Goal: Information Seeking & Learning: Learn about a topic

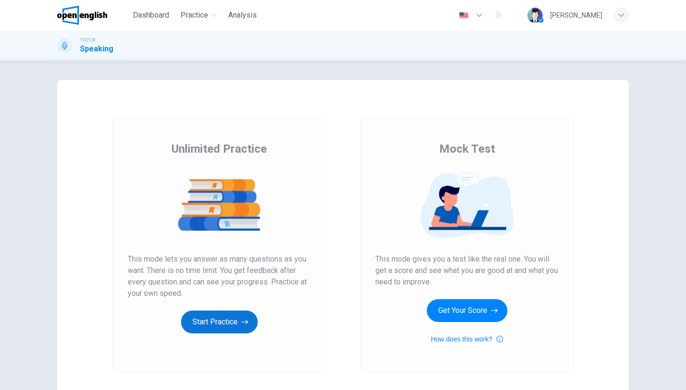
click at [223, 327] on button "Start Practice" at bounding box center [219, 322] width 77 height 23
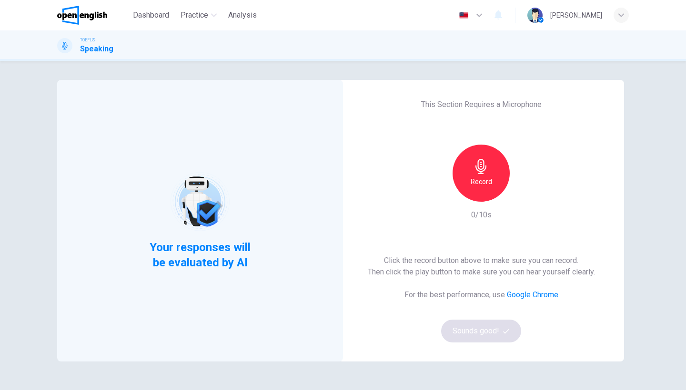
click at [463, 180] on div "Record" at bounding box center [480, 173] width 57 height 57
click at [481, 178] on h6 "Stop" at bounding box center [481, 181] width 14 height 11
click at [486, 327] on button "Sounds good!" at bounding box center [481, 331] width 80 height 23
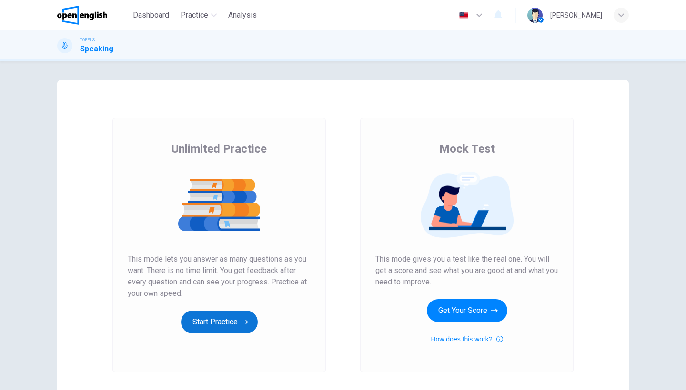
click at [227, 327] on button "Start Practice" at bounding box center [219, 322] width 77 height 23
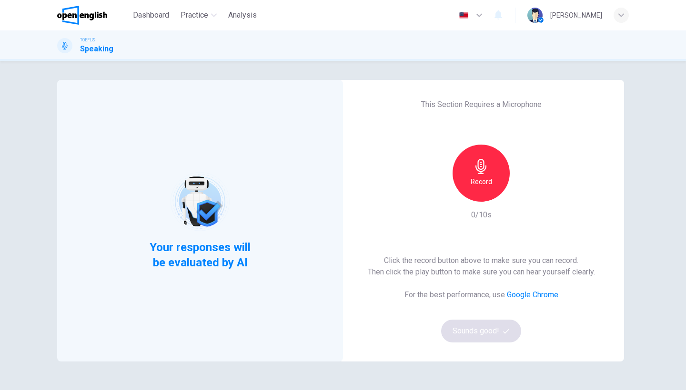
click at [495, 186] on div "Record" at bounding box center [480, 173] width 57 height 57
click at [488, 188] on div "Stop" at bounding box center [480, 173] width 57 height 57
click at [493, 331] on button "Sounds good!" at bounding box center [481, 331] width 80 height 23
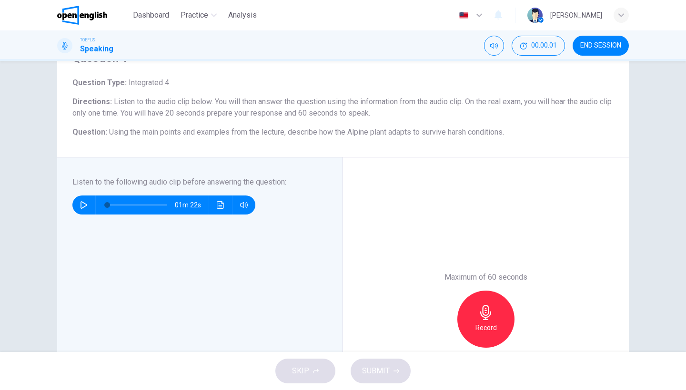
scroll to position [50, 0]
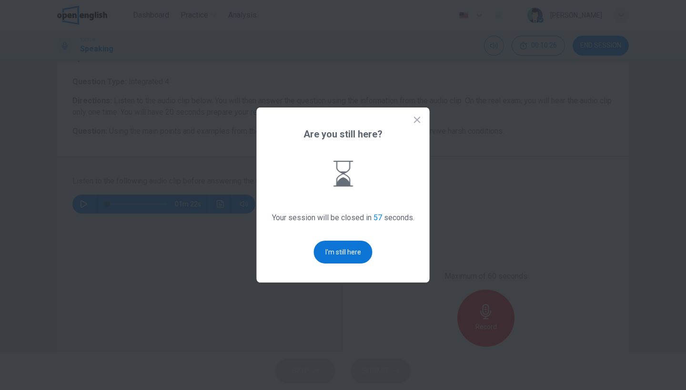
click at [337, 247] on button "I'm still here" at bounding box center [343, 252] width 59 height 23
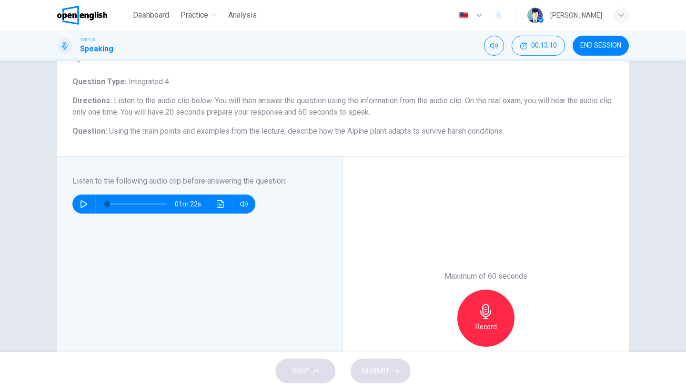
click at [86, 203] on icon "button" at bounding box center [84, 204] width 8 height 8
click at [84, 206] on icon "button" at bounding box center [83, 204] width 7 height 8
type input "*"
click at [479, 301] on div "Record" at bounding box center [485, 318] width 57 height 57
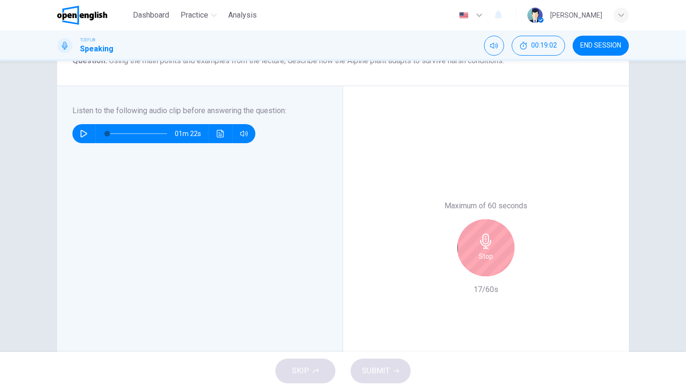
scroll to position [120, 0]
click at [493, 238] on div "Stop" at bounding box center [485, 248] width 57 height 57
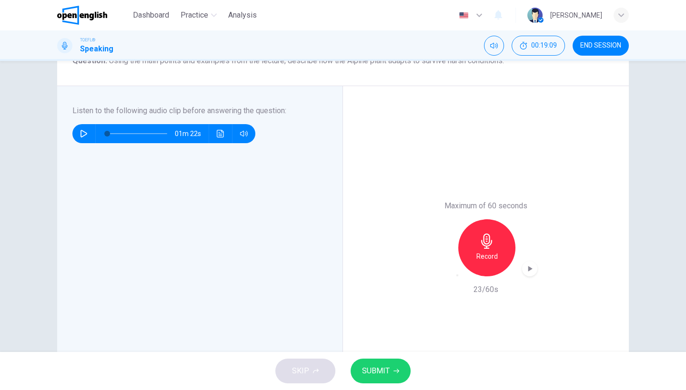
click at [457, 276] on icon "button" at bounding box center [457, 276] width 0 height 0
click at [495, 246] on div "Record" at bounding box center [485, 248] width 57 height 57
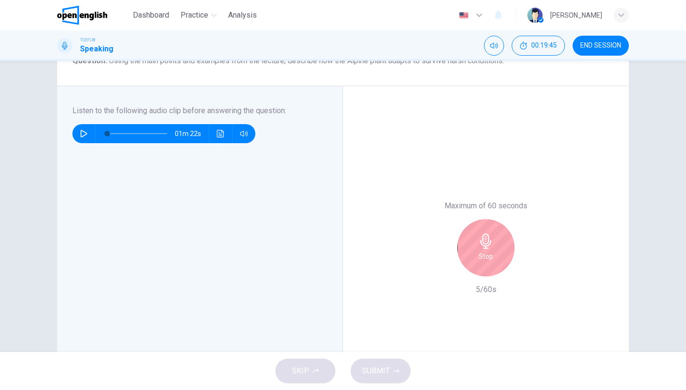
click at [490, 248] on icon "button" at bounding box center [485, 241] width 15 height 15
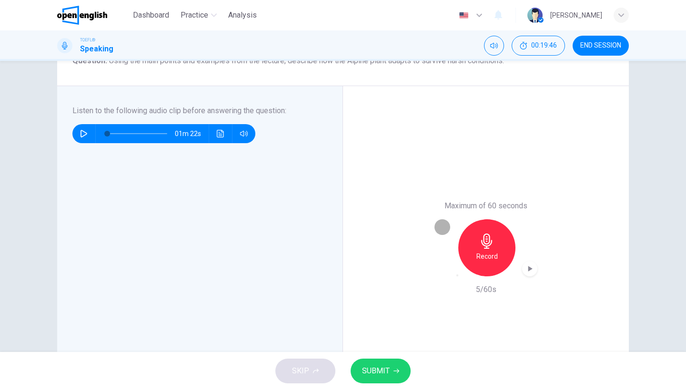
click at [457, 276] on icon "button" at bounding box center [457, 276] width 0 height 0
click at [443, 269] on div "Record" at bounding box center [485, 248] width 103 height 57
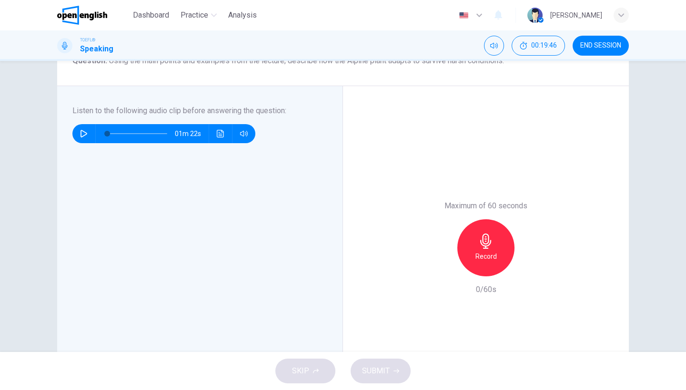
click at [489, 261] on h6 "Record" at bounding box center [485, 256] width 21 height 11
click at [360, 363] on button "SUBMIT" at bounding box center [380, 371] width 60 height 25
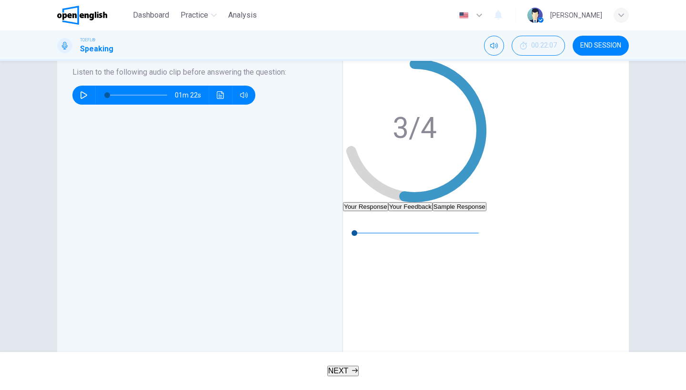
click at [432, 202] on button "Your Feedback" at bounding box center [410, 206] width 44 height 9
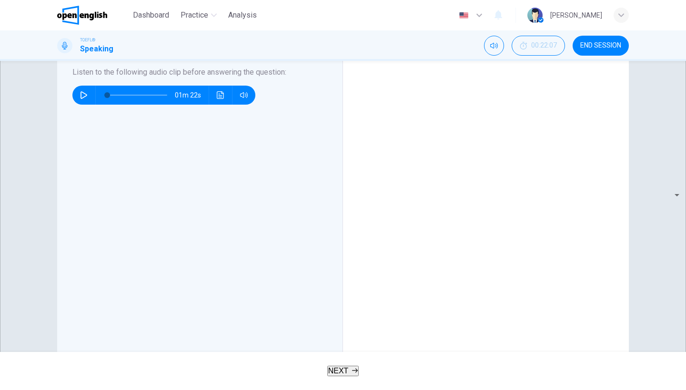
click at [601, 49] on span "END SESSION" at bounding box center [600, 46] width 41 height 8
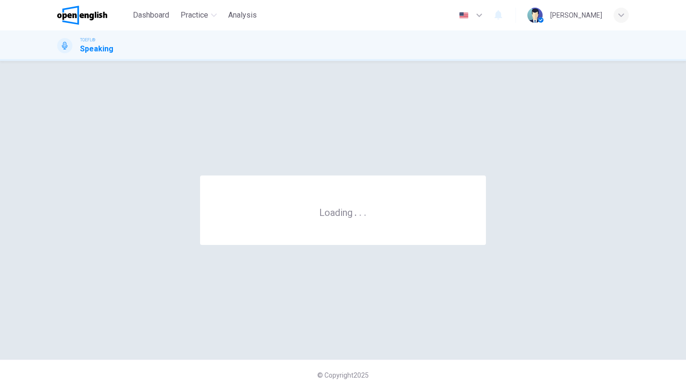
scroll to position [0, 0]
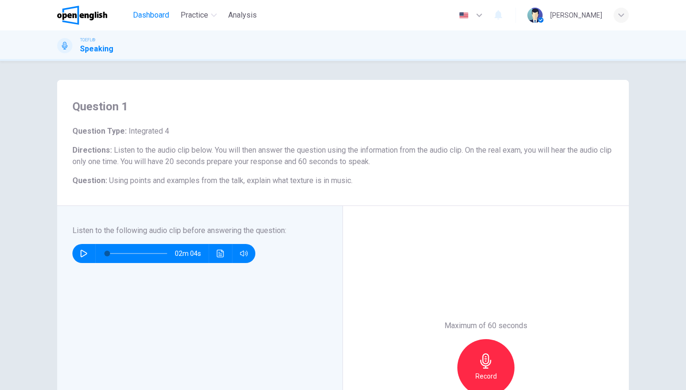
click at [150, 20] on span "Dashboard" at bounding box center [151, 15] width 36 height 11
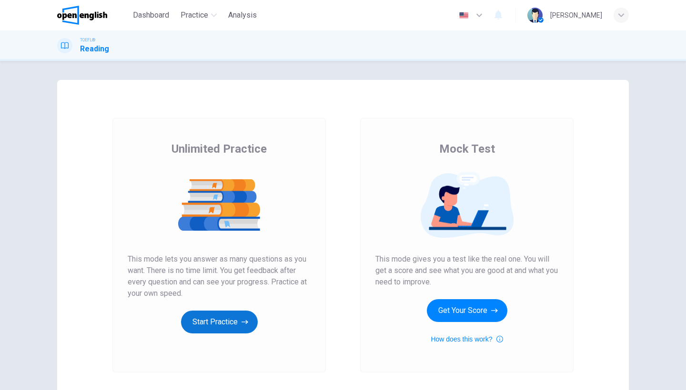
click at [187, 313] on button "Start Practice" at bounding box center [219, 322] width 77 height 23
click at [199, 326] on button "Start Practice" at bounding box center [219, 322] width 77 height 23
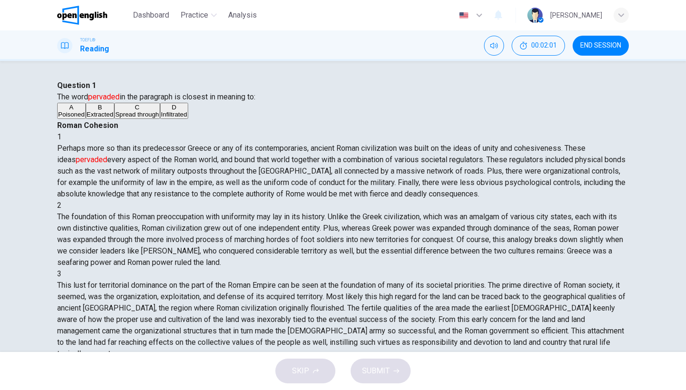
click at [115, 118] on span "Spread through" at bounding box center [137, 114] width 44 height 7
click at [393, 371] on icon "button" at bounding box center [396, 372] width 6 height 6
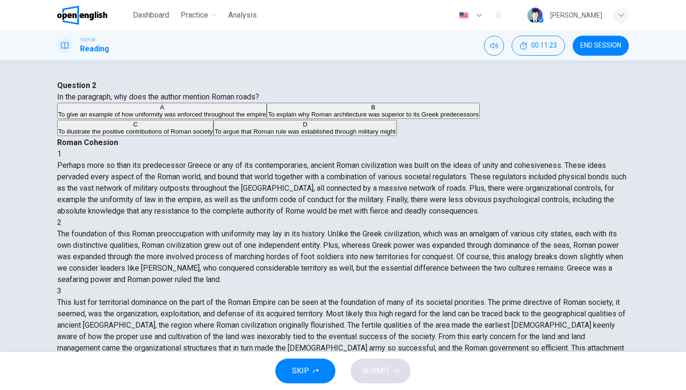
click at [234, 118] on span "To give an example of how uniformity was enforced throughout the empire" at bounding box center [162, 114] width 208 height 7
click at [370, 352] on div "SKIP SUBMIT" at bounding box center [343, 371] width 686 height 38
click at [371, 363] on button "SUBMIT" at bounding box center [380, 371] width 60 height 25
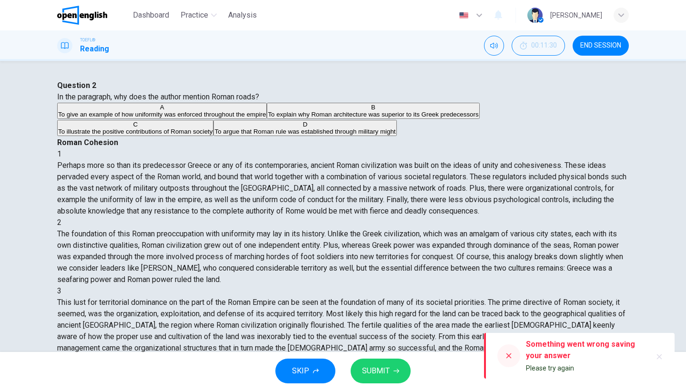
click at [372, 364] on button "SUBMIT" at bounding box center [380, 371] width 60 height 25
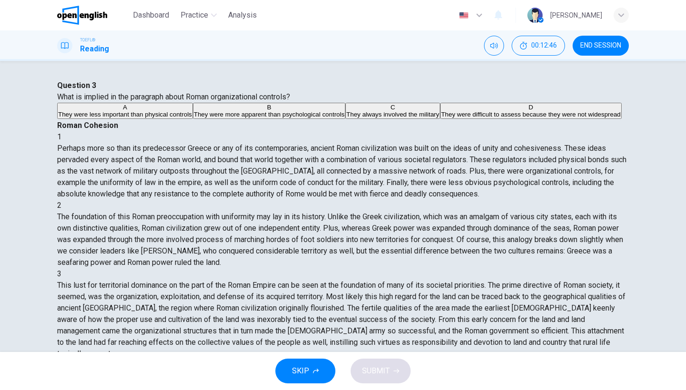
click at [346, 118] on span "They always involved the military" at bounding box center [392, 114] width 93 height 7
click at [400, 390] on div "SKIP SUBMIT" at bounding box center [343, 371] width 686 height 38
click at [374, 376] on span "SUBMIT" at bounding box center [376, 371] width 28 height 13
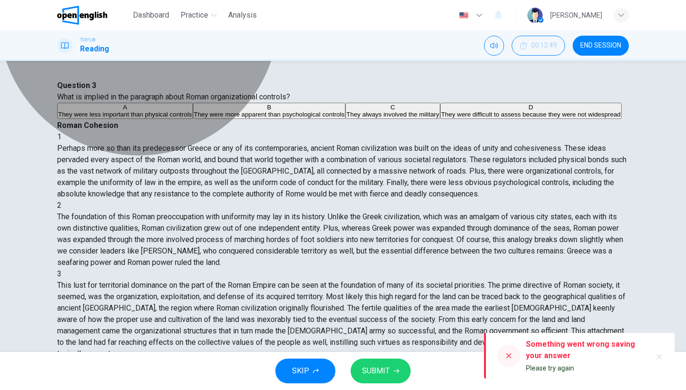
click at [214, 118] on span "They were more apparent than psychological controls" at bounding box center [269, 114] width 150 height 7
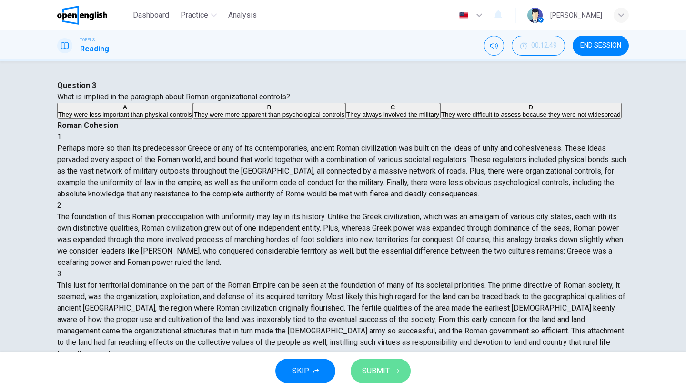
click at [389, 371] on span "SUBMIT" at bounding box center [376, 371] width 28 height 13
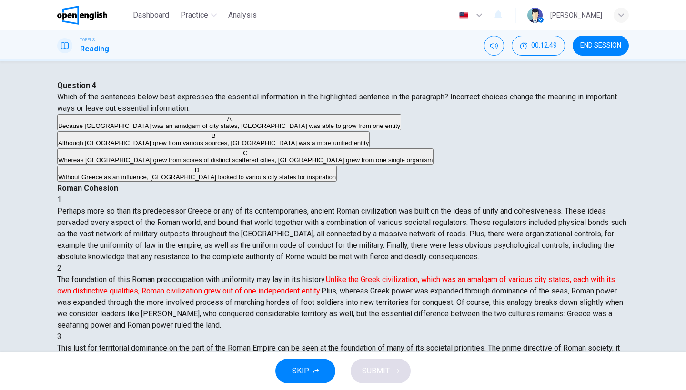
scroll to position [50, 0]
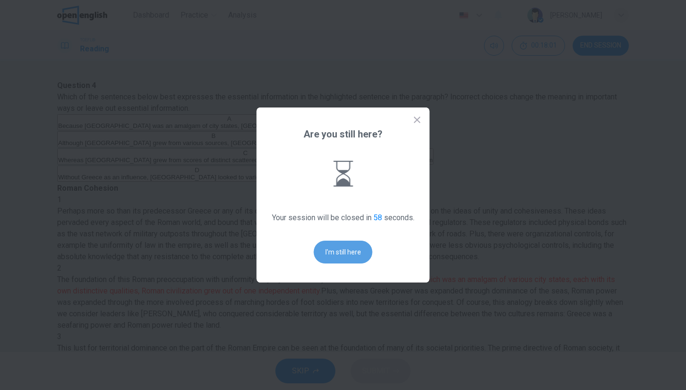
click at [357, 256] on button "I'm still here" at bounding box center [343, 252] width 59 height 23
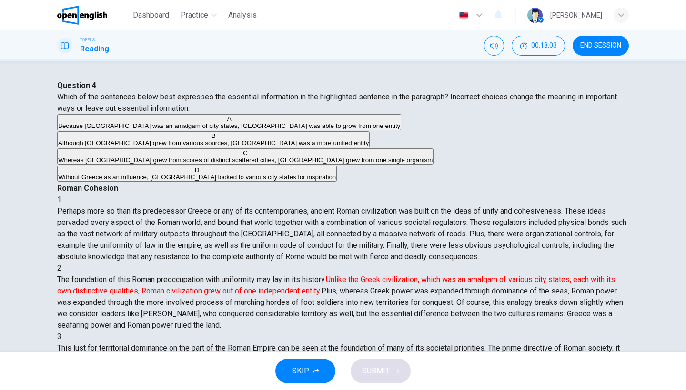
drag, startPoint x: 477, startPoint y: 241, endPoint x: 551, endPoint y: 255, distance: 75.5
click at [550, 263] on div "2 The foundation of this Roman preoccupation with uniformity may lay in its his…" at bounding box center [342, 297] width 571 height 69
click at [551, 263] on div "2 The foundation of this Roman preoccupation with uniformity may lay in its his…" at bounding box center [342, 297] width 571 height 69
click at [172, 164] on span "Whereas Greece grew from scores of distinct scattered cities, Rome grew from on…" at bounding box center [245, 160] width 374 height 7
click at [377, 374] on span "SUBMIT" at bounding box center [376, 371] width 28 height 13
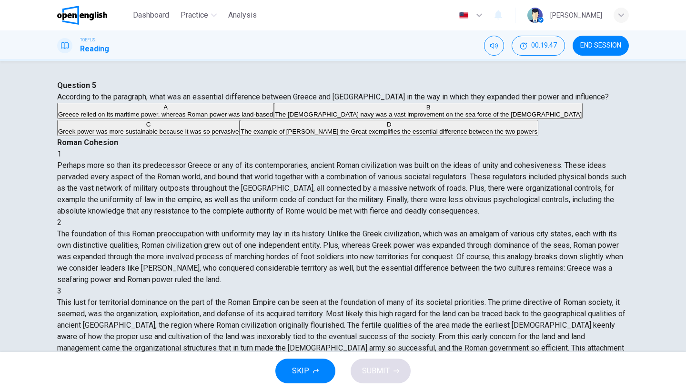
scroll to position [126, 0]
click at [289, 135] on span "The example of Alexander the Great exemplifies the essential difference between…" at bounding box center [388, 131] width 297 height 7
click at [372, 362] on button "SUBMIT" at bounding box center [380, 371] width 60 height 25
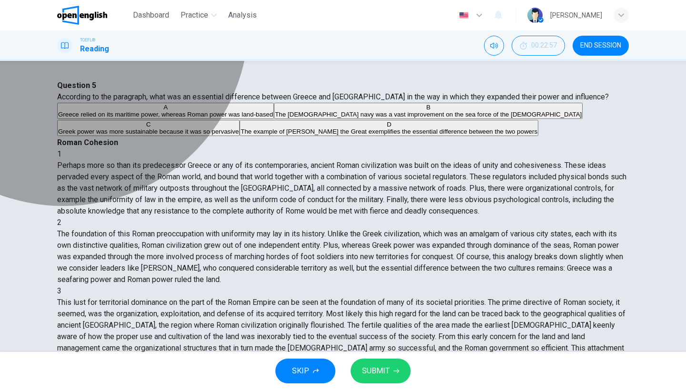
click at [139, 118] on span "Greece relied on its maritime power, whereas Roman power was land-based" at bounding box center [165, 114] width 215 height 7
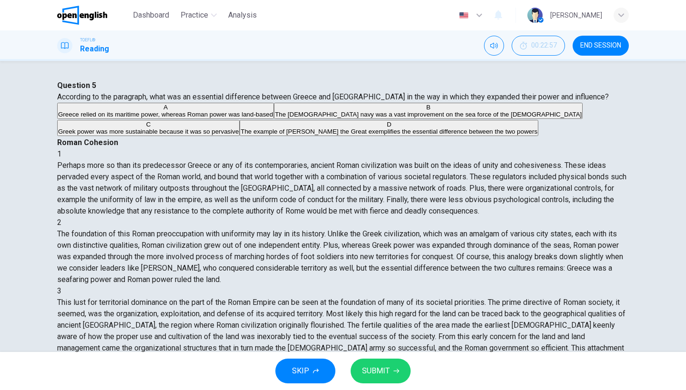
click at [389, 368] on span "SUBMIT" at bounding box center [376, 371] width 28 height 13
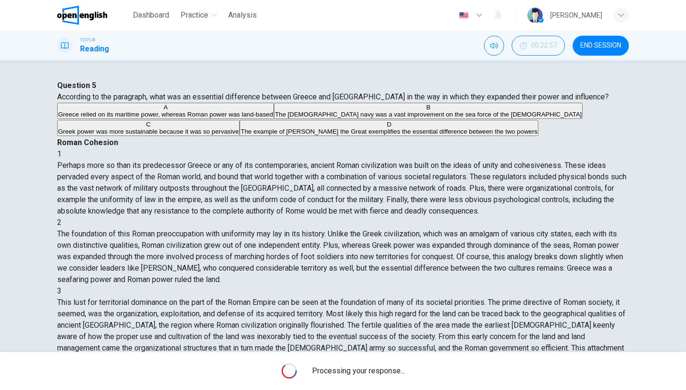
click at [389, 368] on span "Processing your response..." at bounding box center [358, 371] width 93 height 11
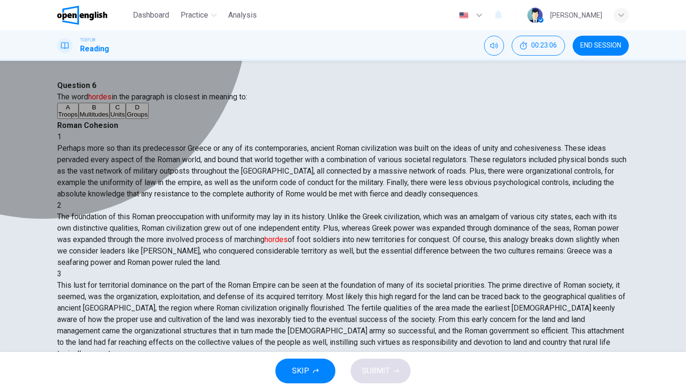
click at [78, 118] on span "Troops" at bounding box center [68, 114] width 20 height 7
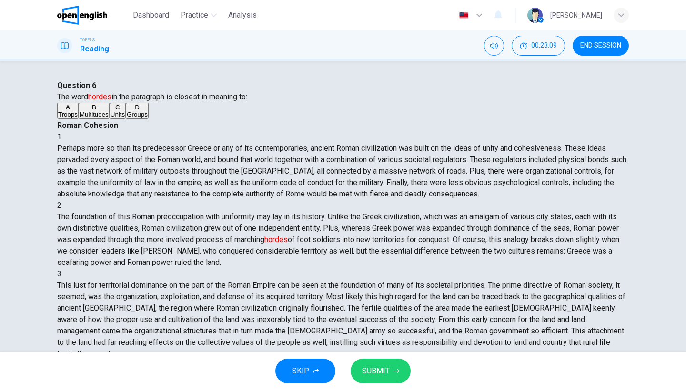
click at [394, 364] on button "SUBMIT" at bounding box center [380, 371] width 60 height 25
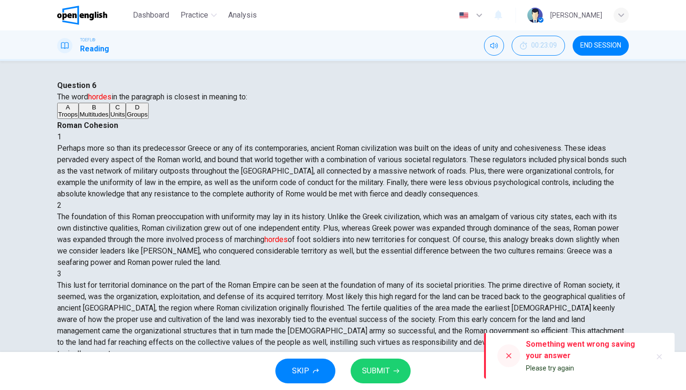
click at [392, 368] on button "SUBMIT" at bounding box center [380, 371] width 60 height 25
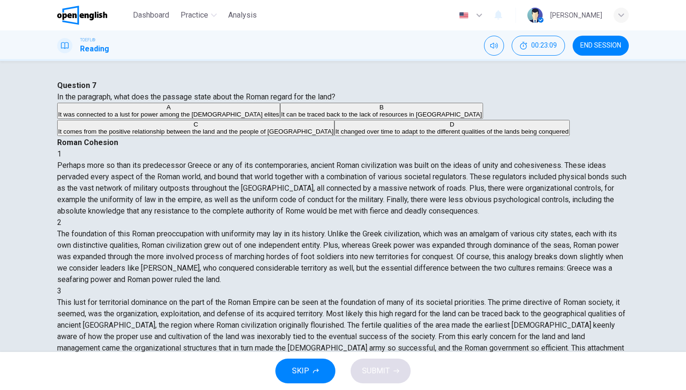
scroll to position [210, 0]
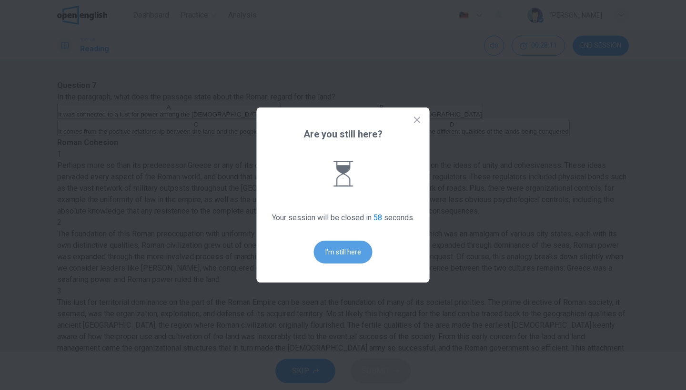
click at [356, 258] on button "I'm still here" at bounding box center [343, 252] width 59 height 23
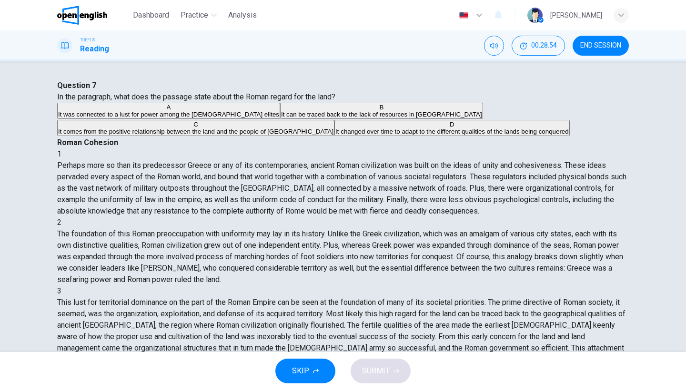
click at [281, 118] on span "It can be traced back to the lack of resources in Latium" at bounding box center [381, 114] width 201 height 7
click at [335, 135] on span "It changed over time to adapt to the different qualities of the lands being con…" at bounding box center [451, 131] width 233 height 7
click at [272, 135] on span "It comes from the positive relationship between the land and the people of Lati…" at bounding box center [195, 131] width 275 height 7
click at [281, 118] on span "It can be traced back to the lack of resources in Latium" at bounding box center [381, 114] width 201 height 7
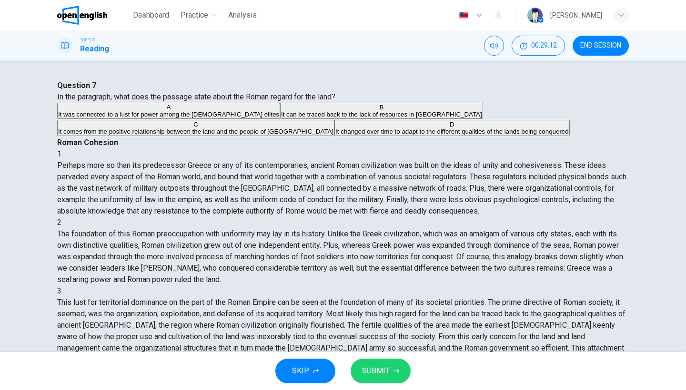
click at [281, 118] on span "It can be traced back to the lack of resources in Latium" at bounding box center [381, 114] width 201 height 7
click at [383, 361] on button "SUBMIT" at bounding box center [380, 371] width 60 height 25
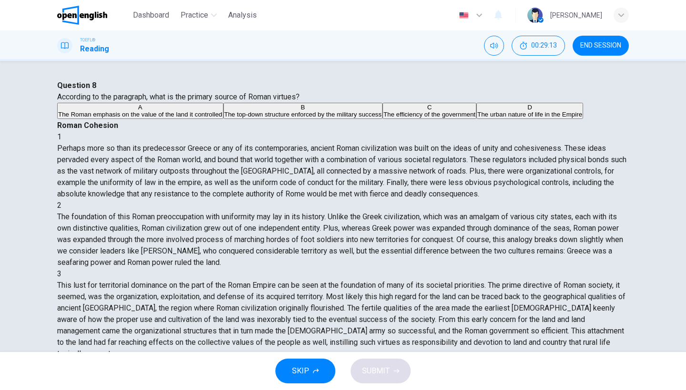
scroll to position [240, 0]
click at [185, 118] on span "The Roman emphasis on the value of the land it controlled" at bounding box center [140, 114] width 164 height 7
click at [370, 370] on span "SUBMIT" at bounding box center [376, 371] width 28 height 13
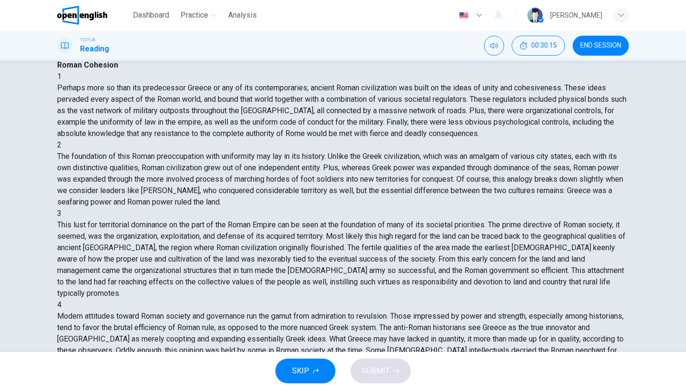
scroll to position [381, 0]
click at [658, 242] on div "Question 9 What can be concluded from the information in the paragraph about Gr…" at bounding box center [343, 206] width 686 height 291
click at [683, 236] on div "Question 9 What can be concluded from the information in the paragraph about Gr…" at bounding box center [343, 206] width 686 height 291
click at [680, 143] on div "Question 9 What can be concluded from the information in the paragraph about Gr…" at bounding box center [343, 206] width 686 height 291
click at [680, 142] on div "Question 9 What can be concluded from the information in the paragraph about Gr…" at bounding box center [343, 206] width 686 height 291
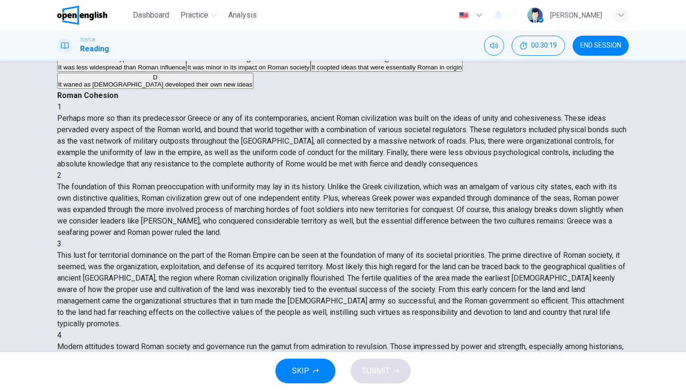
scroll to position [38, 0]
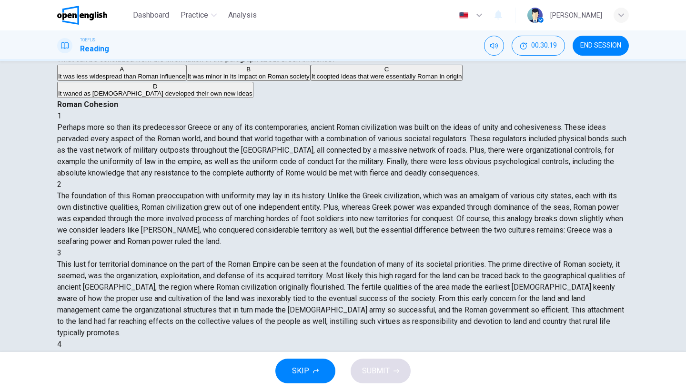
click at [680, 51] on div "TOEFL® Reading 00:30:19 END SESSION" at bounding box center [343, 45] width 686 height 30
click at [185, 80] on span "It was less widespread than Roman influence" at bounding box center [121, 76] width 127 height 7
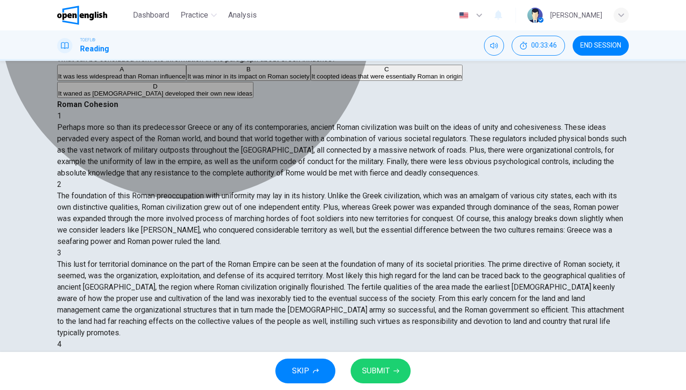
drag, startPoint x: 261, startPoint y: 198, endPoint x: 321, endPoint y: 256, distance: 83.2
click at [311, 80] on span "It coopted ideas that were essentially Roman in origin" at bounding box center [386, 76] width 150 height 7
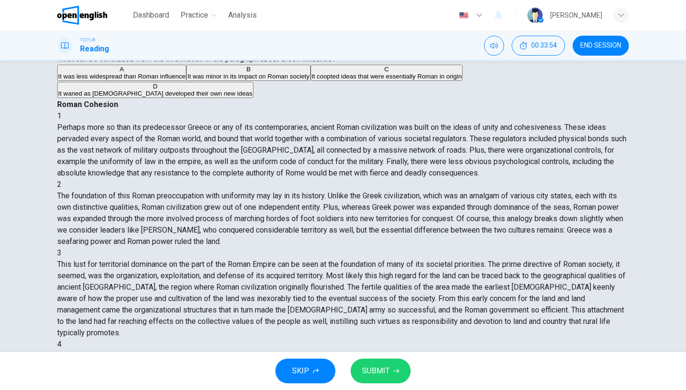
click at [382, 376] on span "SUBMIT" at bounding box center [376, 371] width 28 height 13
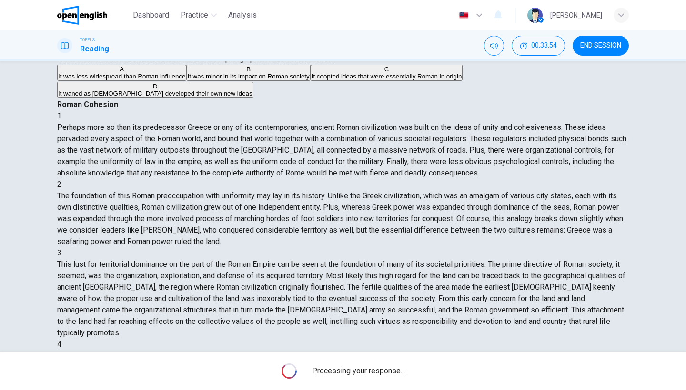
click at [382, 376] on span "Processing your response..." at bounding box center [358, 371] width 93 height 11
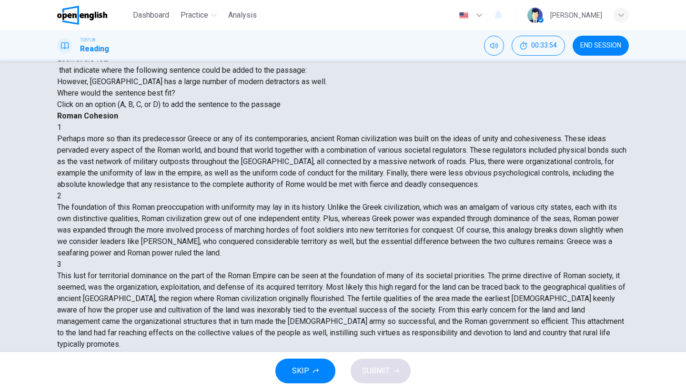
scroll to position [351, 0]
click at [450, 364] on input at bounding box center [426, 368] width 66 height 9
click at [368, 371] on span "SUBMIT" at bounding box center [376, 371] width 28 height 13
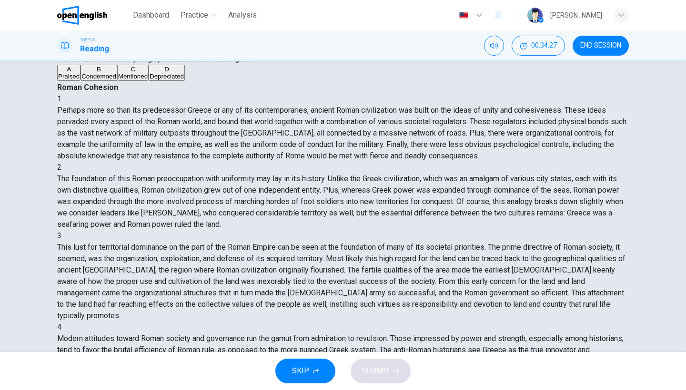
scroll to position [274, 0]
click at [639, 260] on div "Question 11 The word decried in the paragraph is closest in meaning to: A Prais…" at bounding box center [343, 262] width 602 height 440
click at [116, 80] on span "Condemned" at bounding box center [98, 76] width 35 height 7
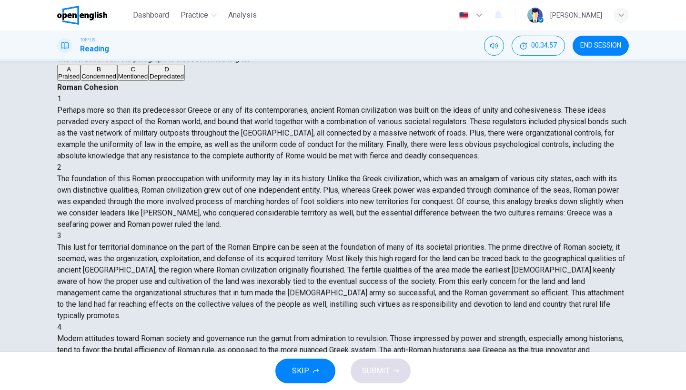
click at [116, 80] on span "Condemned" at bounding box center [98, 76] width 35 height 7
click at [369, 366] on span "SUBMIT" at bounding box center [376, 371] width 28 height 13
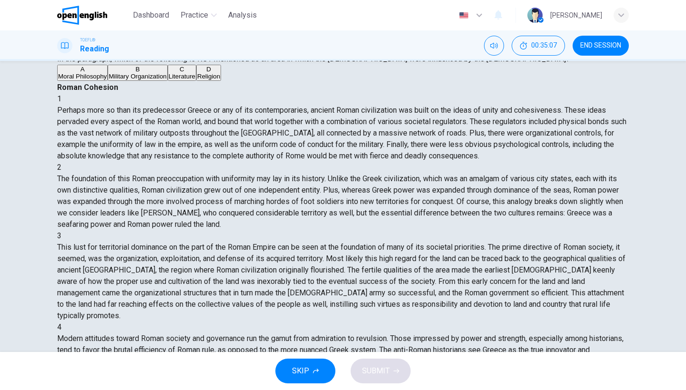
scroll to position [423, 0]
click at [121, 80] on span "Military Organization" at bounding box center [138, 76] width 58 height 7
click at [388, 365] on span "SUBMIT" at bounding box center [376, 371] width 28 height 13
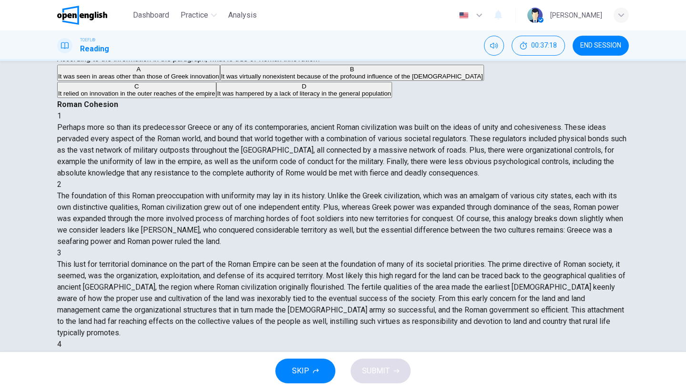
drag, startPoint x: 300, startPoint y: 230, endPoint x: 303, endPoint y: 238, distance: 7.7
click at [300, 97] on span "It was hampered by a lack of literacy in the general population" at bounding box center [304, 93] width 174 height 7
click at [374, 375] on span "SUBMIT" at bounding box center [376, 371] width 28 height 13
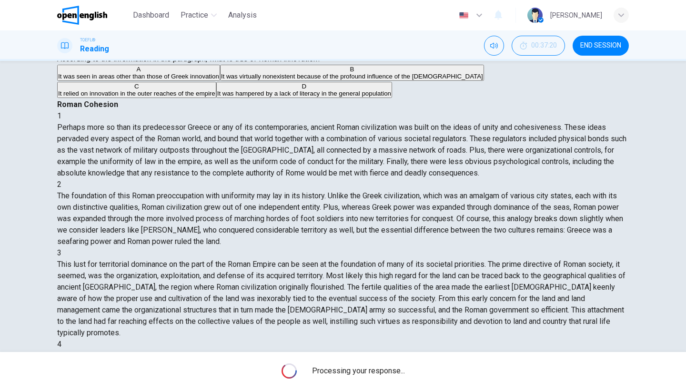
click at [374, 375] on span "Processing your response..." at bounding box center [358, 371] width 93 height 11
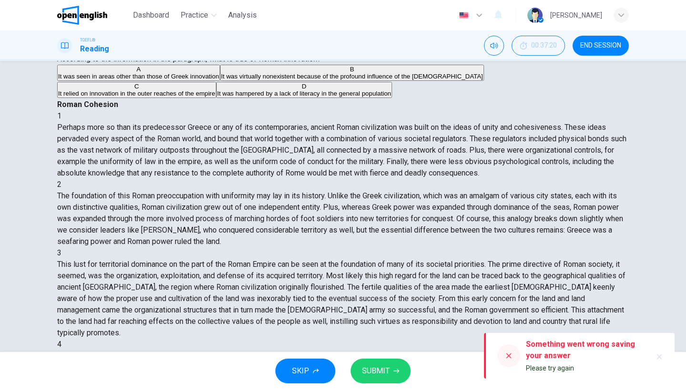
click at [374, 375] on span "SUBMIT" at bounding box center [376, 371] width 28 height 13
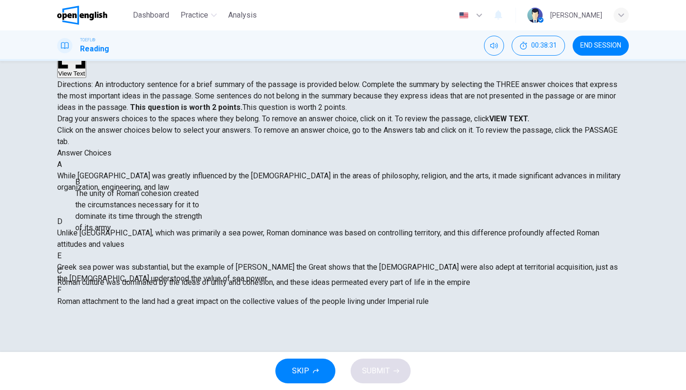
scroll to position [91, 0]
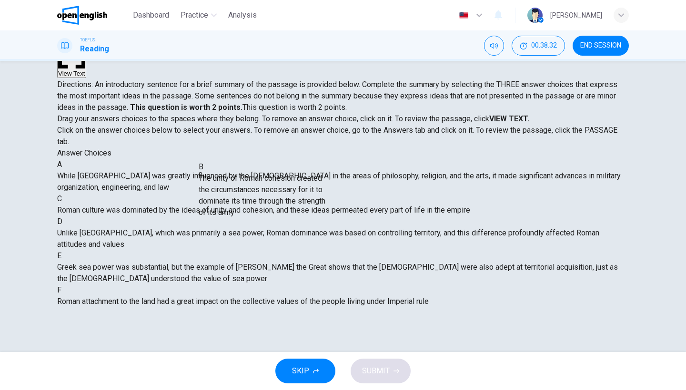
drag, startPoint x: 176, startPoint y: 210, endPoint x: 339, endPoint y: 194, distance: 164.1
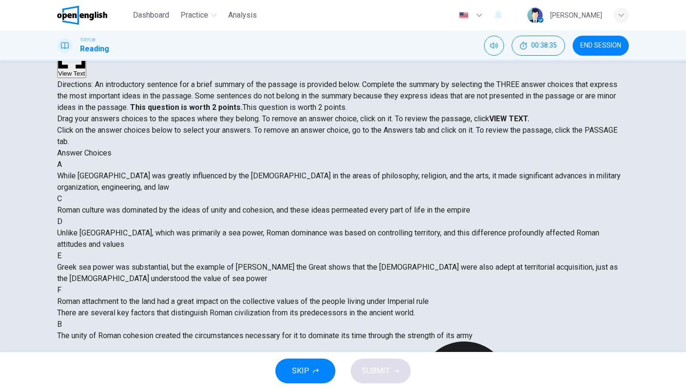
scroll to position [91, 0]
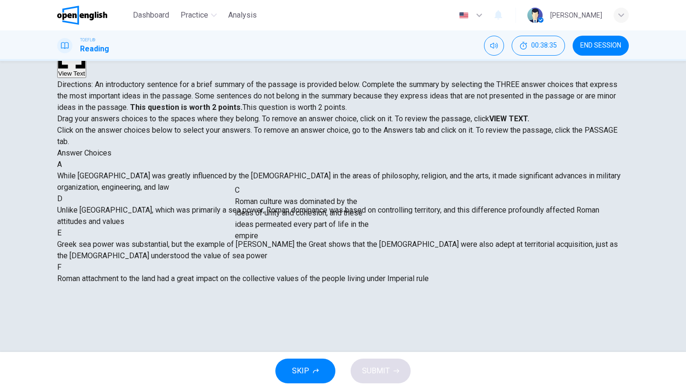
drag, startPoint x: 183, startPoint y: 198, endPoint x: 454, endPoint y: 210, distance: 271.2
click at [455, 369] on div "B The unity of Roman cohesion created the circumstances necessary for it to dom…" at bounding box center [342, 380] width 571 height 23
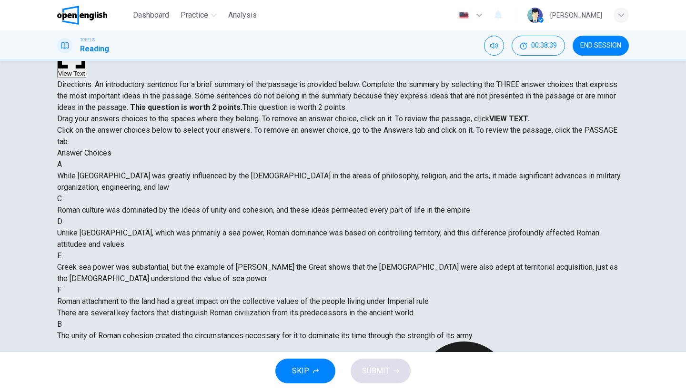
click at [158, 206] on span "Roman culture was dominated by the ideas of unity and cohesion, and these ideas…" at bounding box center [263, 210] width 413 height 9
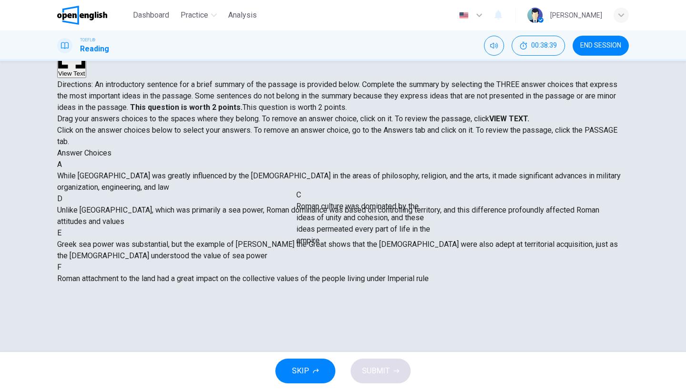
drag, startPoint x: 161, startPoint y: 194, endPoint x: 385, endPoint y: 206, distance: 224.1
click at [385, 369] on div "B The unity of Roman cohesion created the circumstances necessary for it to dom…" at bounding box center [342, 380] width 571 height 23
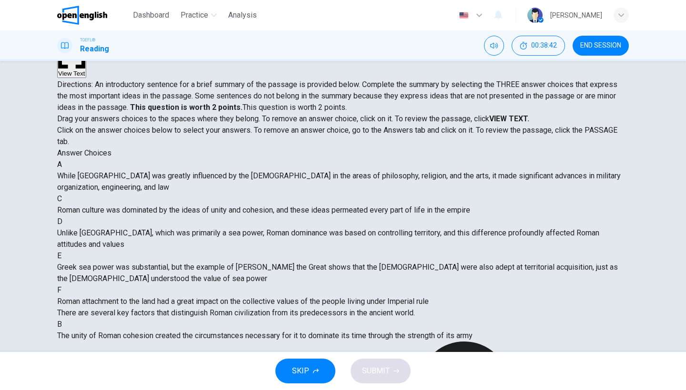
drag, startPoint x: 216, startPoint y: 202, endPoint x: 216, endPoint y: 216, distance: 13.8
click at [215, 215] on div "A While Rome was greatly influenced by the Greeks in the areas of philosophy, r…" at bounding box center [342, 233] width 571 height 149
click at [213, 264] on div "A While Rome was greatly influenced by the Greeks in the areas of philosophy, r…" at bounding box center [342, 233] width 571 height 149
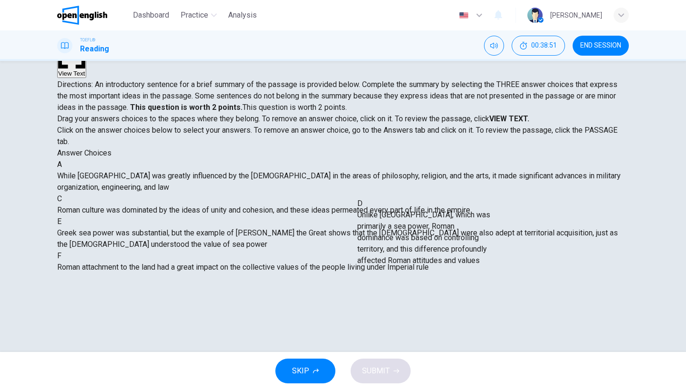
drag, startPoint x: 174, startPoint y: 185, endPoint x: 463, endPoint y: 265, distance: 299.5
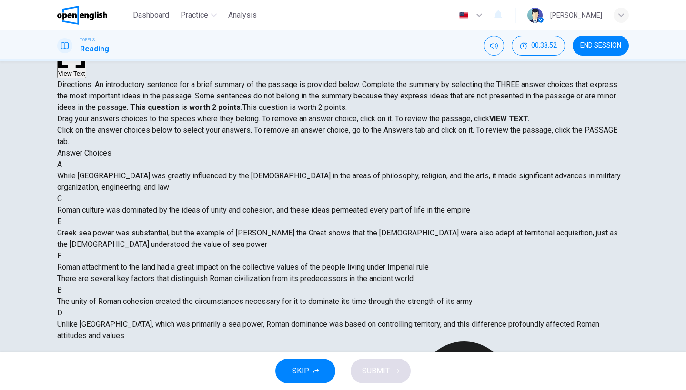
scroll to position [200, 0]
drag, startPoint x: 217, startPoint y: 288, endPoint x: 224, endPoint y: 250, distance: 37.8
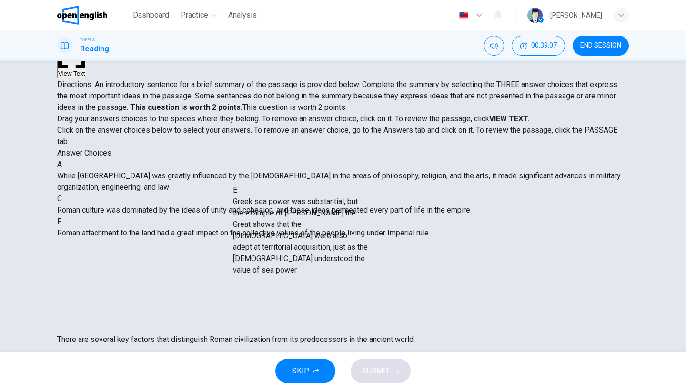
drag, startPoint x: 162, startPoint y: 220, endPoint x: 328, endPoint y: 220, distance: 165.2
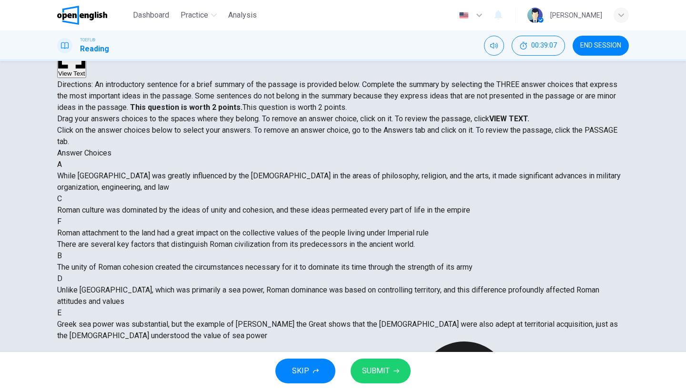
scroll to position [97, 0]
click at [383, 361] on button "SUBMIT" at bounding box center [380, 371] width 60 height 25
click at [383, 361] on div "SKIP SUBMIT" at bounding box center [343, 371] width 686 height 38
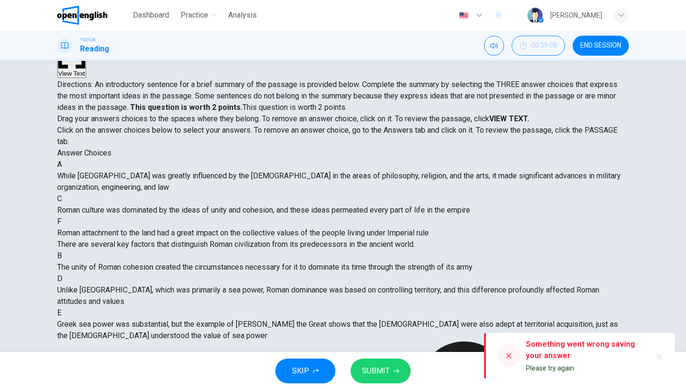
click at [386, 365] on span "SUBMIT" at bounding box center [376, 371] width 28 height 13
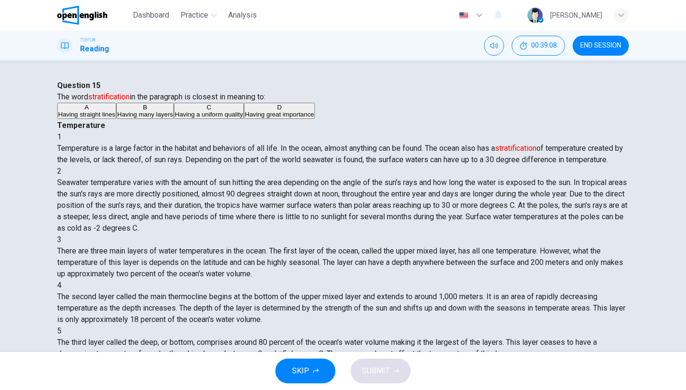
click at [617, 40] on button "END SESSION" at bounding box center [600, 46] width 56 height 20
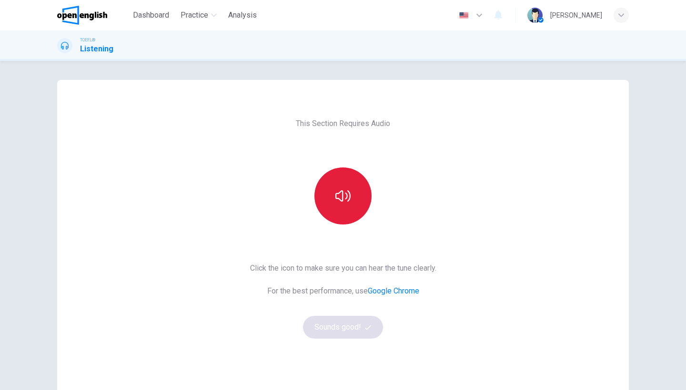
click at [360, 190] on button "button" at bounding box center [342, 196] width 57 height 57
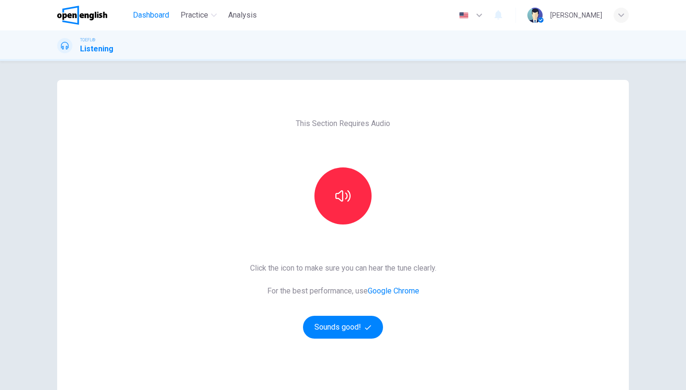
click at [160, 10] on span "Dashboard" at bounding box center [151, 15] width 36 height 11
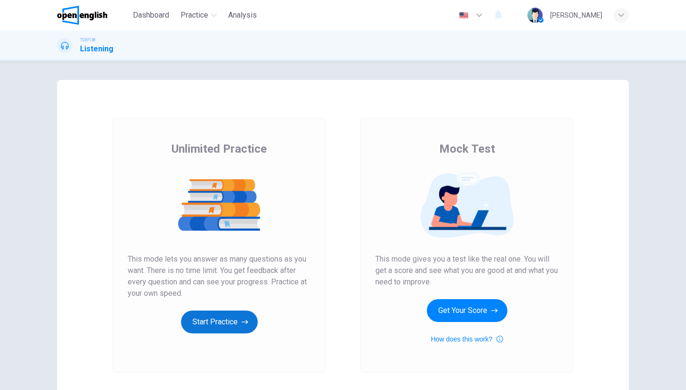
click at [211, 316] on button "Start Practice" at bounding box center [219, 322] width 77 height 23
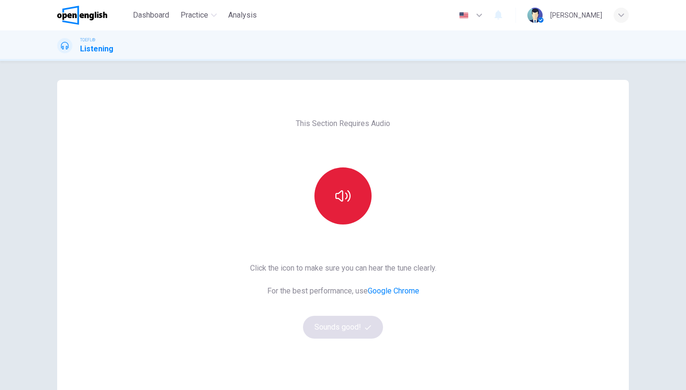
click at [350, 204] on button "button" at bounding box center [342, 196] width 57 height 57
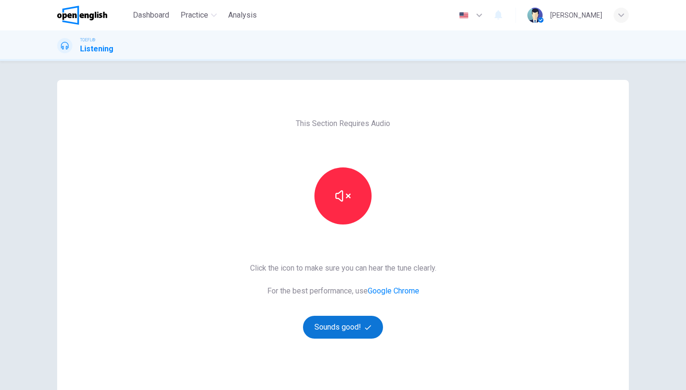
click at [335, 328] on button "Sounds good!" at bounding box center [343, 327] width 80 height 23
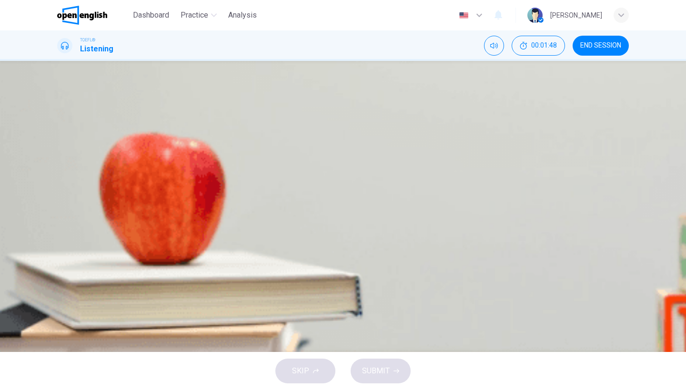
click at [69, 240] on icon "button" at bounding box center [65, 244] width 8 height 8
click at [66, 236] on button "button" at bounding box center [64, 243] width 15 height 15
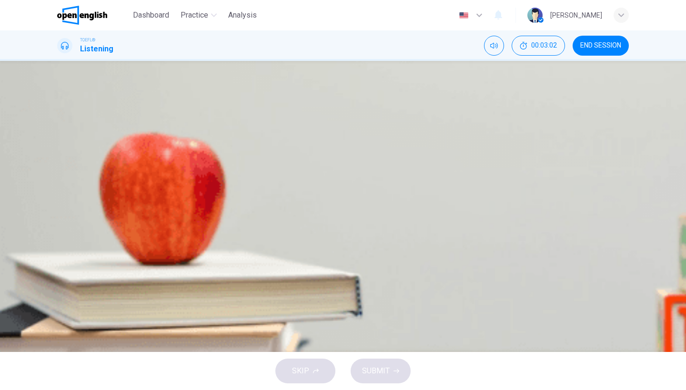
click at [66, 241] on icon "button" at bounding box center [64, 244] width 5 height 6
type input "*"
click at [235, 219] on span "The different features of the Milky Way galaxy" at bounding box center [157, 212] width 154 height 11
click at [389, 364] on button "SUBMIT" at bounding box center [380, 371] width 60 height 25
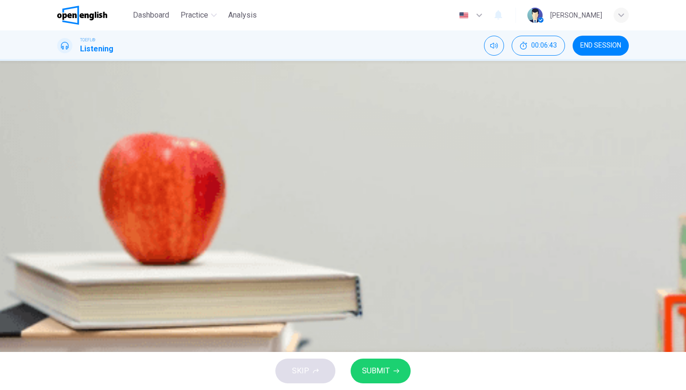
click at [389, 364] on div "SKIP SUBMIT" at bounding box center [343, 371] width 686 height 38
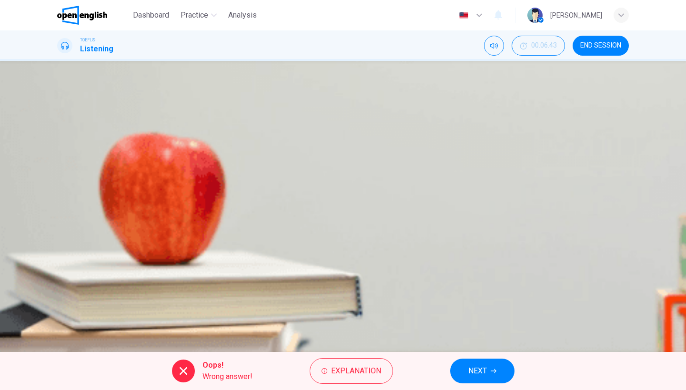
click at [487, 369] on button "NEXT" at bounding box center [482, 371] width 64 height 25
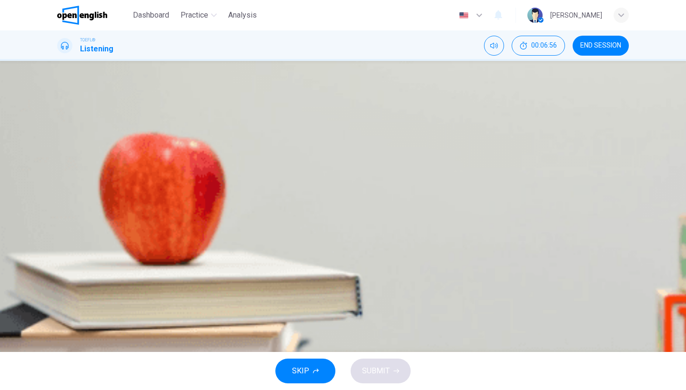
click at [432, 153] on button "A It is pulled to within 1.4 light years of the Milky Way" at bounding box center [342, 142] width 571 height 24
click at [389, 368] on span "SUBMIT" at bounding box center [376, 371] width 28 height 13
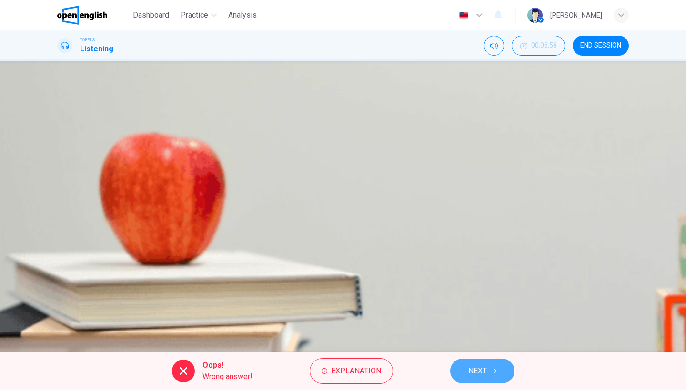
click at [472, 372] on span "NEXT" at bounding box center [477, 371] width 19 height 13
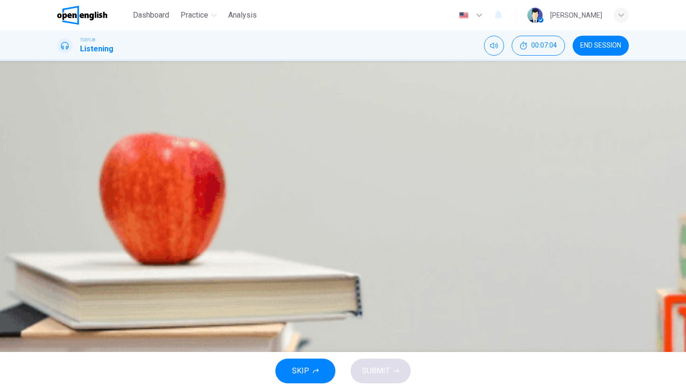
click at [206, 171] on span "A widely accepted theory was correct" at bounding box center [142, 165] width 125 height 11
click at [391, 366] on button "SUBMIT" at bounding box center [380, 371] width 60 height 25
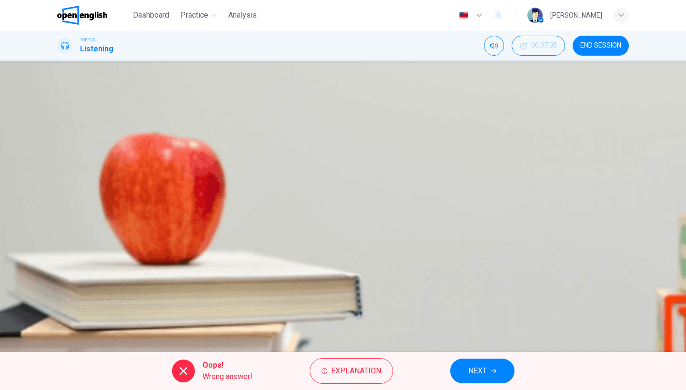
click at [492, 372] on icon "button" at bounding box center [493, 372] width 6 height 6
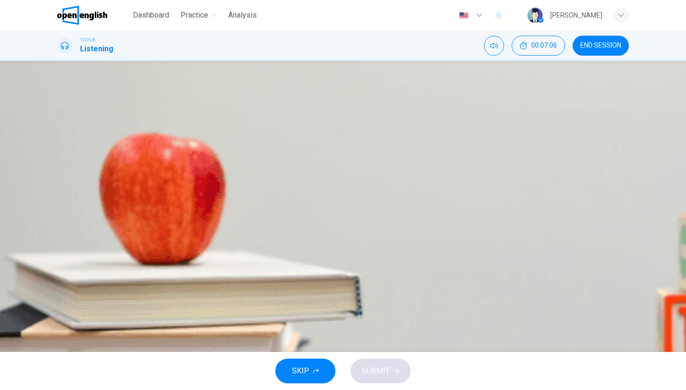
click at [72, 145] on button "button" at bounding box center [64, 137] width 15 height 15
click at [69, 141] on icon "button" at bounding box center [65, 137] width 8 height 8
type input "*"
click at [428, 196] on button "A He knows that the students do not understand" at bounding box center [342, 208] width 571 height 24
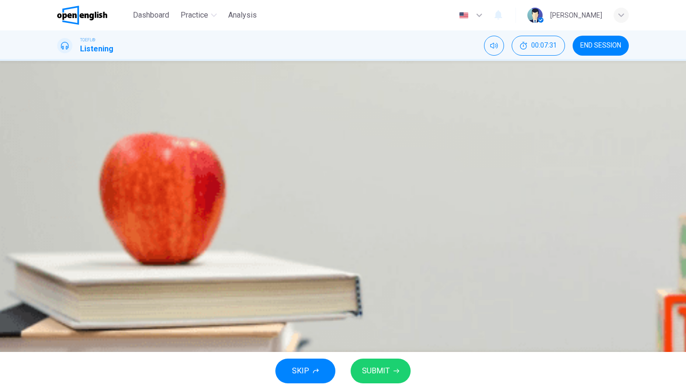
click at [395, 377] on button "SUBMIT" at bounding box center [380, 371] width 60 height 25
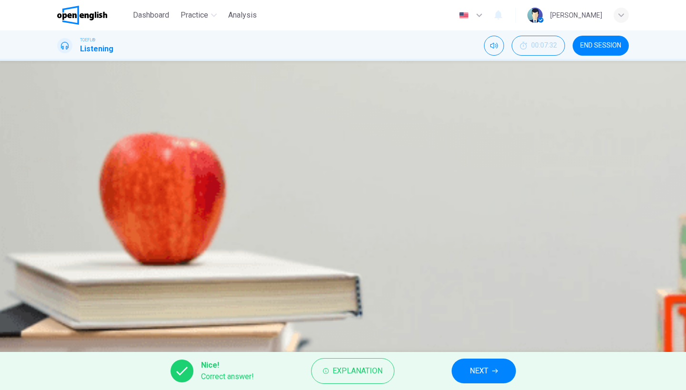
click at [487, 373] on span "NEXT" at bounding box center [479, 371] width 19 height 13
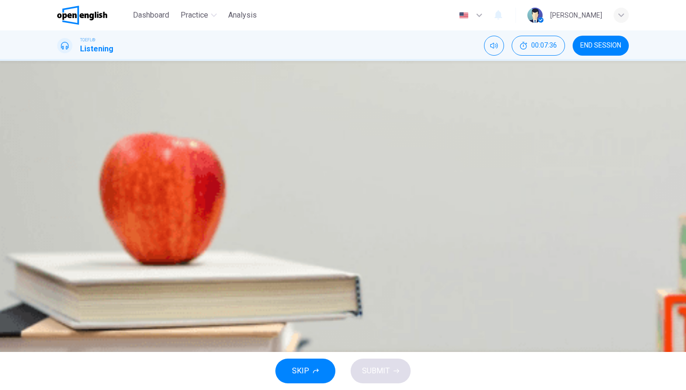
click at [616, 45] on span "END SESSION" at bounding box center [600, 46] width 41 height 8
